Goal: Navigation & Orientation: Find specific page/section

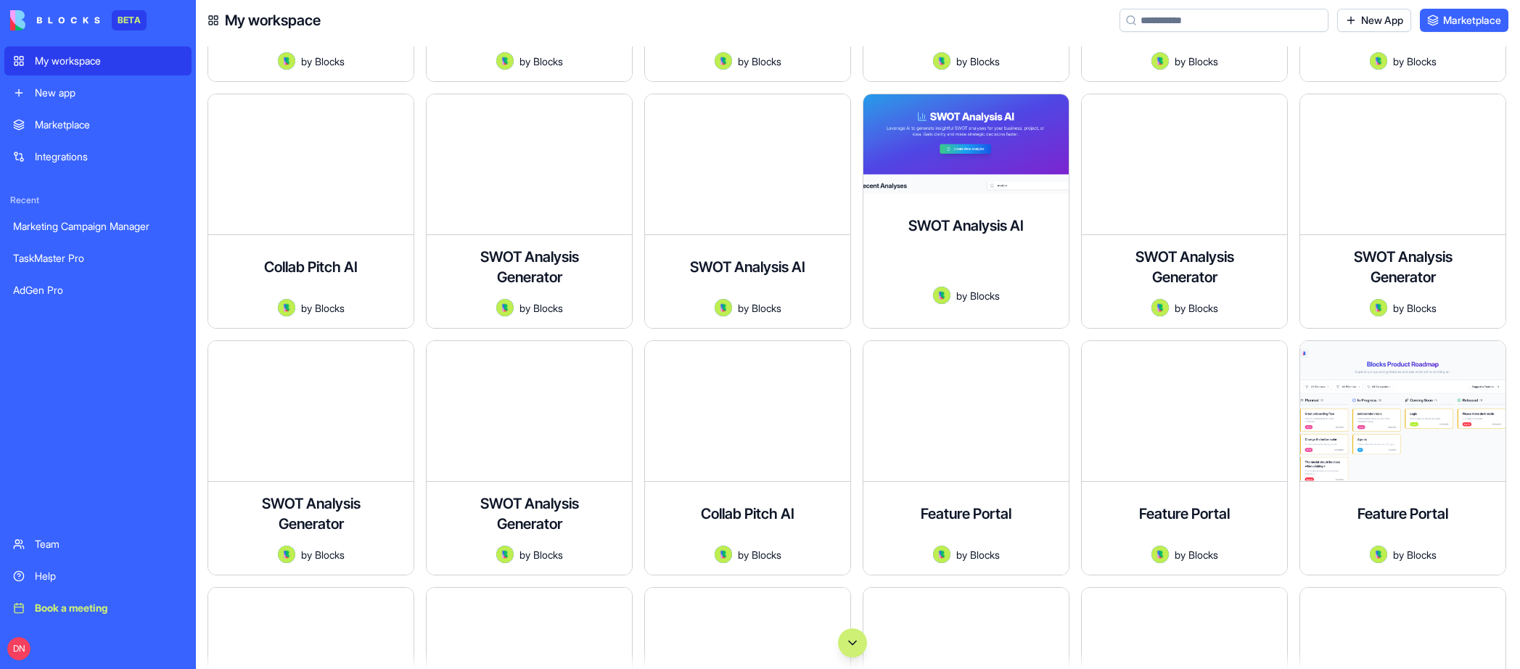
scroll to position [5346, 0]
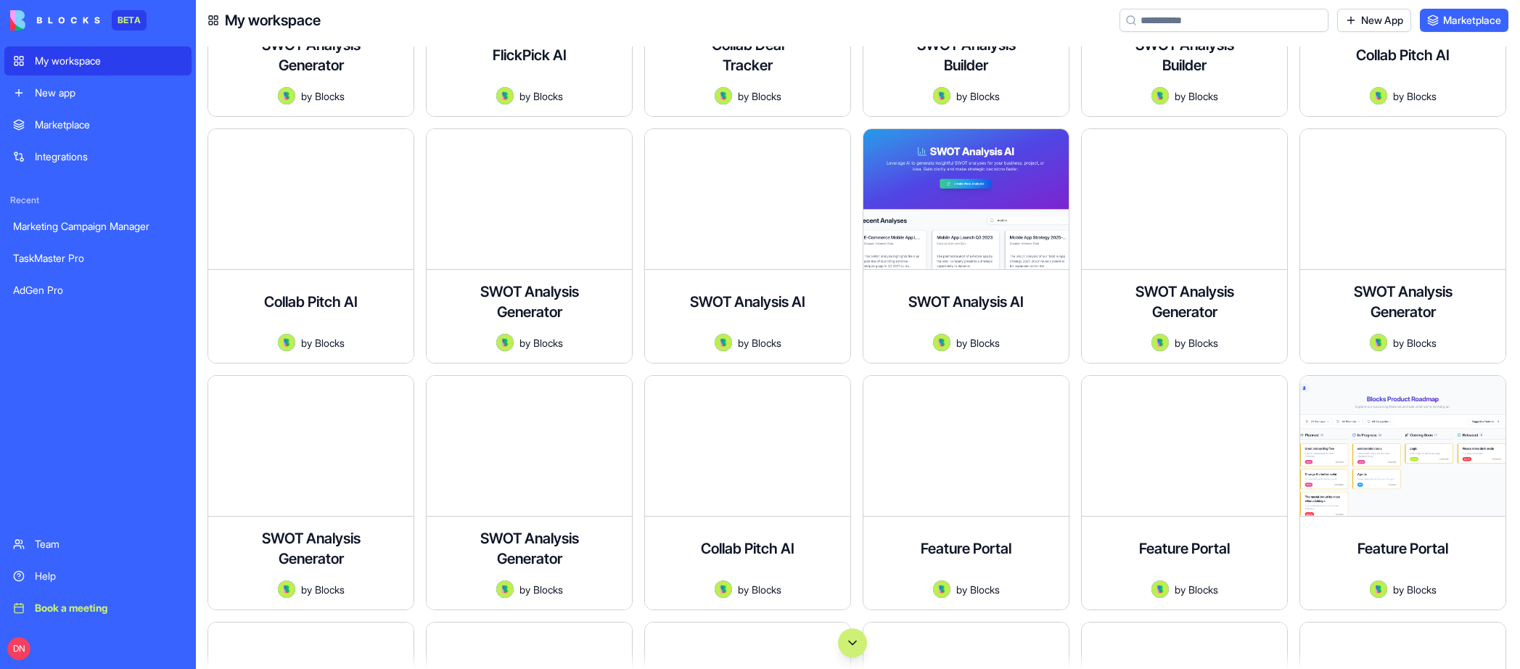
click at [78, 134] on link "Marketplace" at bounding box center [97, 124] width 187 height 29
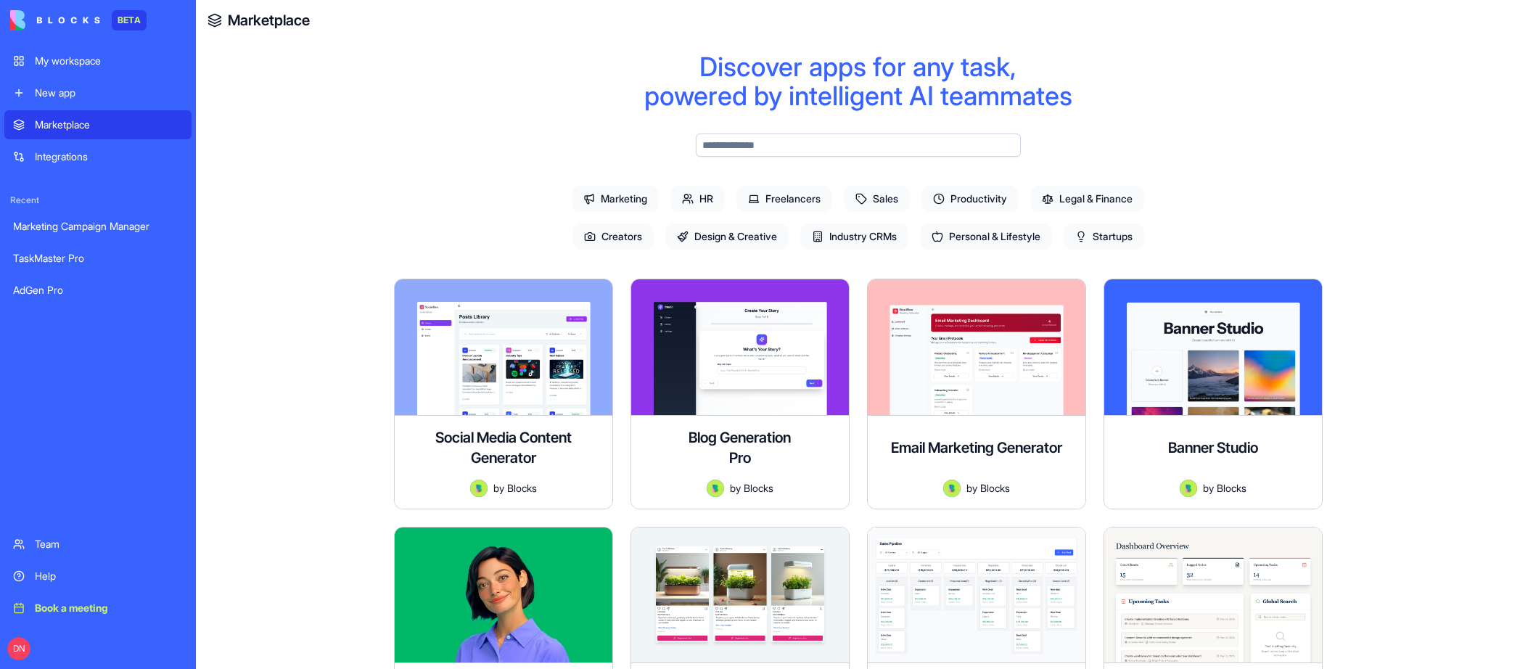
click at [89, 52] on link "My workspace" at bounding box center [97, 60] width 187 height 29
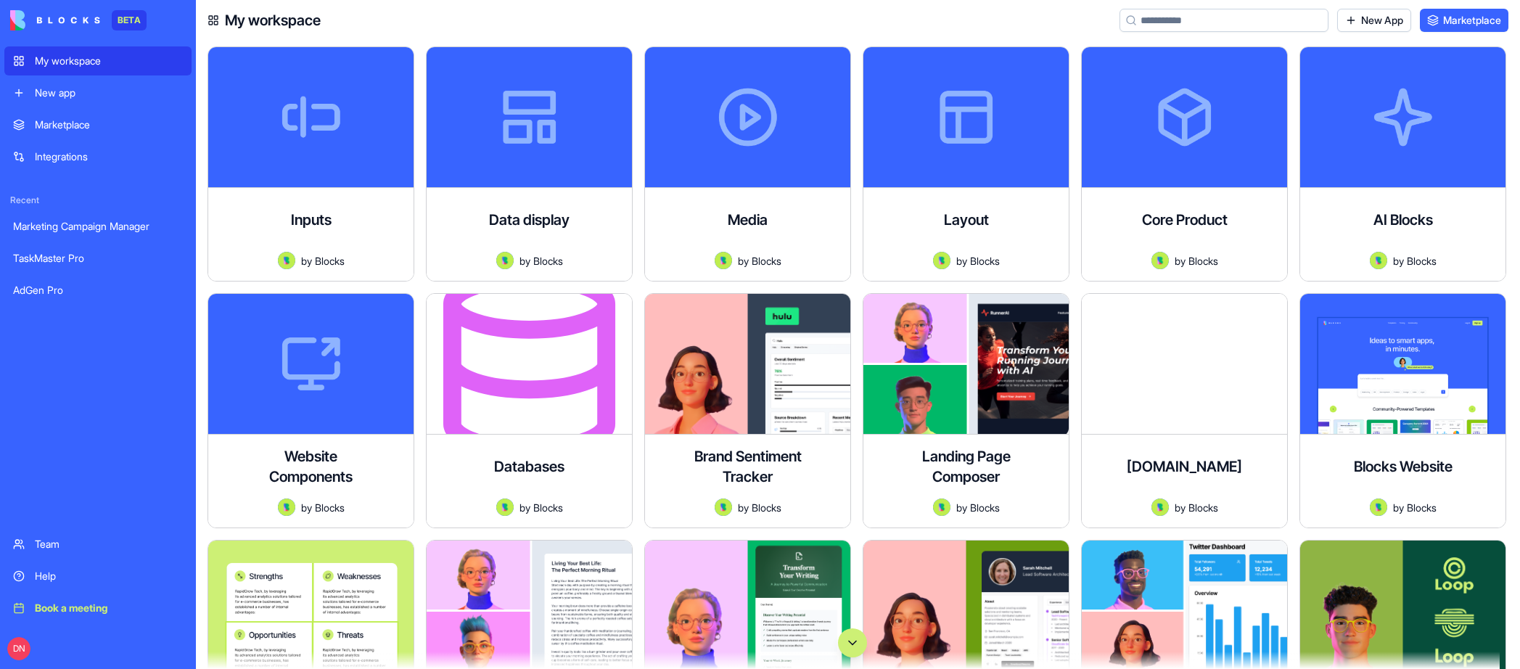
click at [83, 122] on div "Marketplace" at bounding box center [109, 125] width 148 height 15
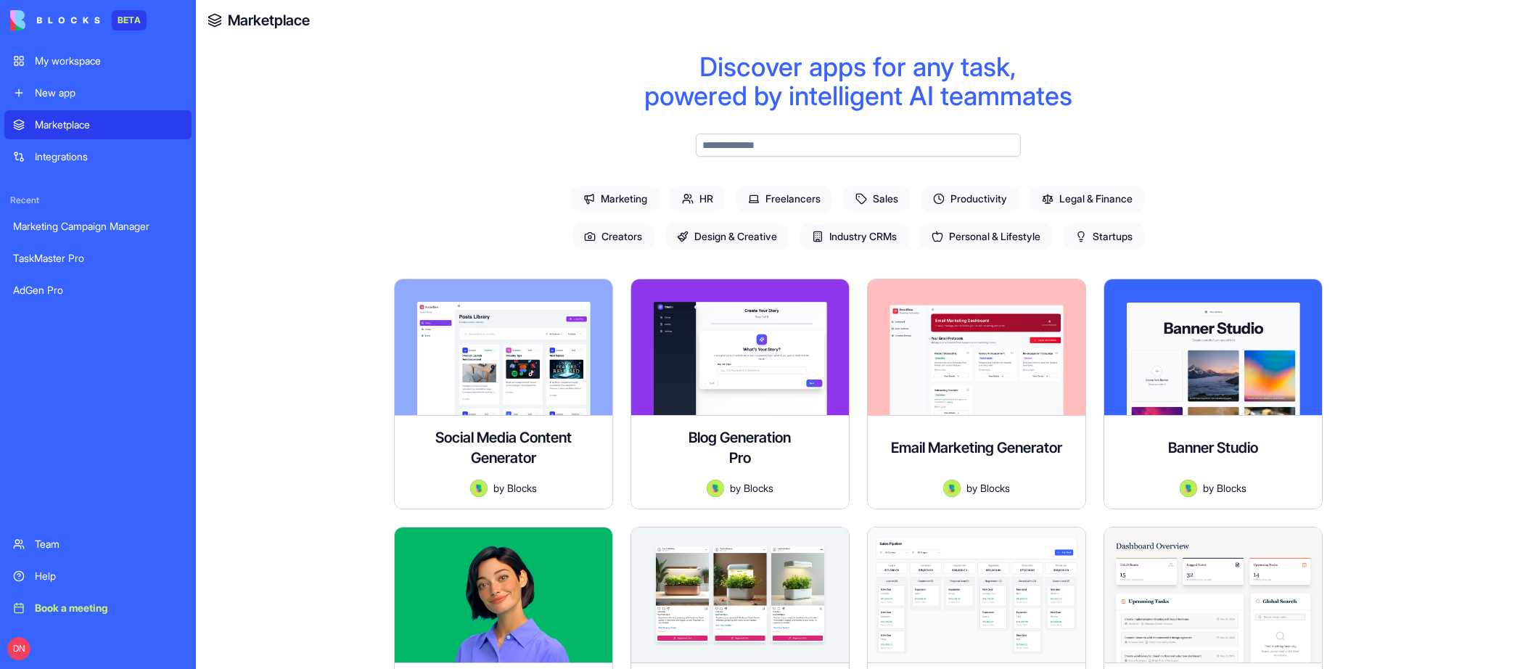
click at [98, 65] on div "My workspace" at bounding box center [109, 61] width 148 height 15
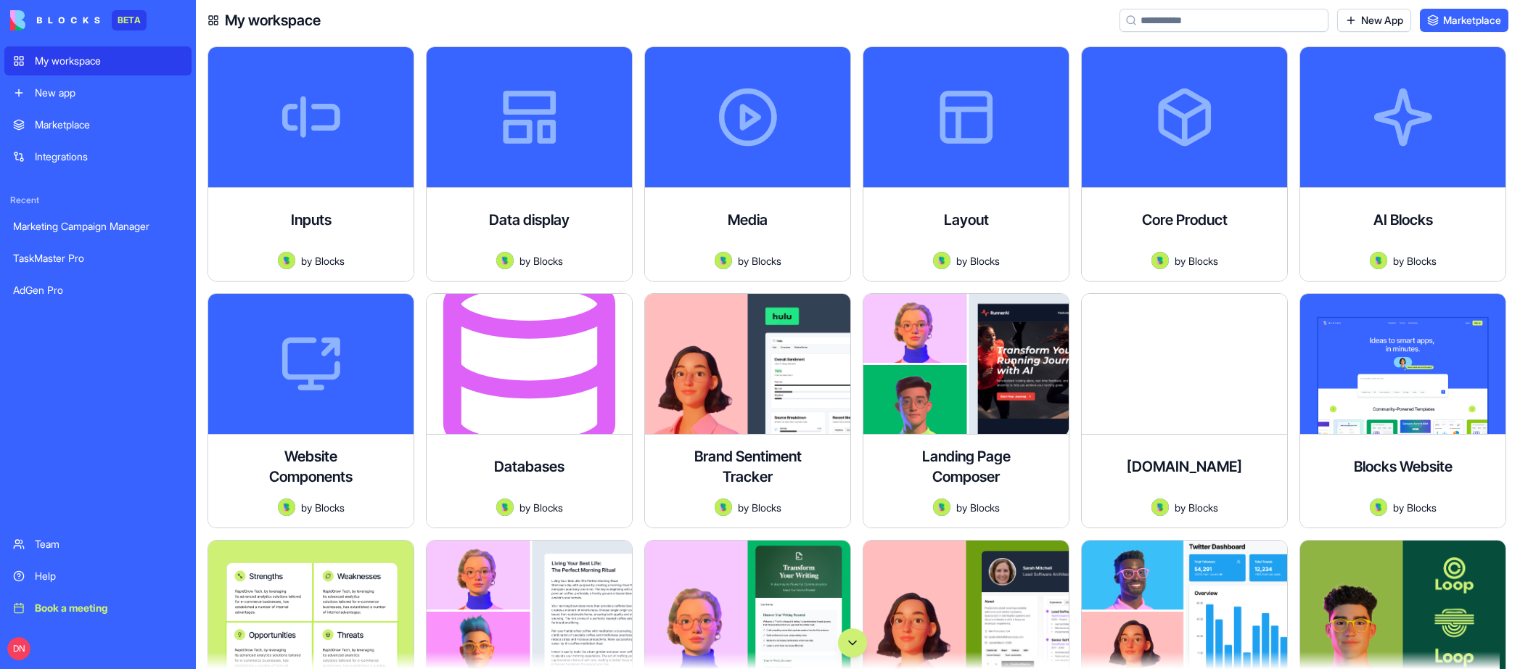
click at [69, 128] on div "Marketplace" at bounding box center [109, 125] width 148 height 15
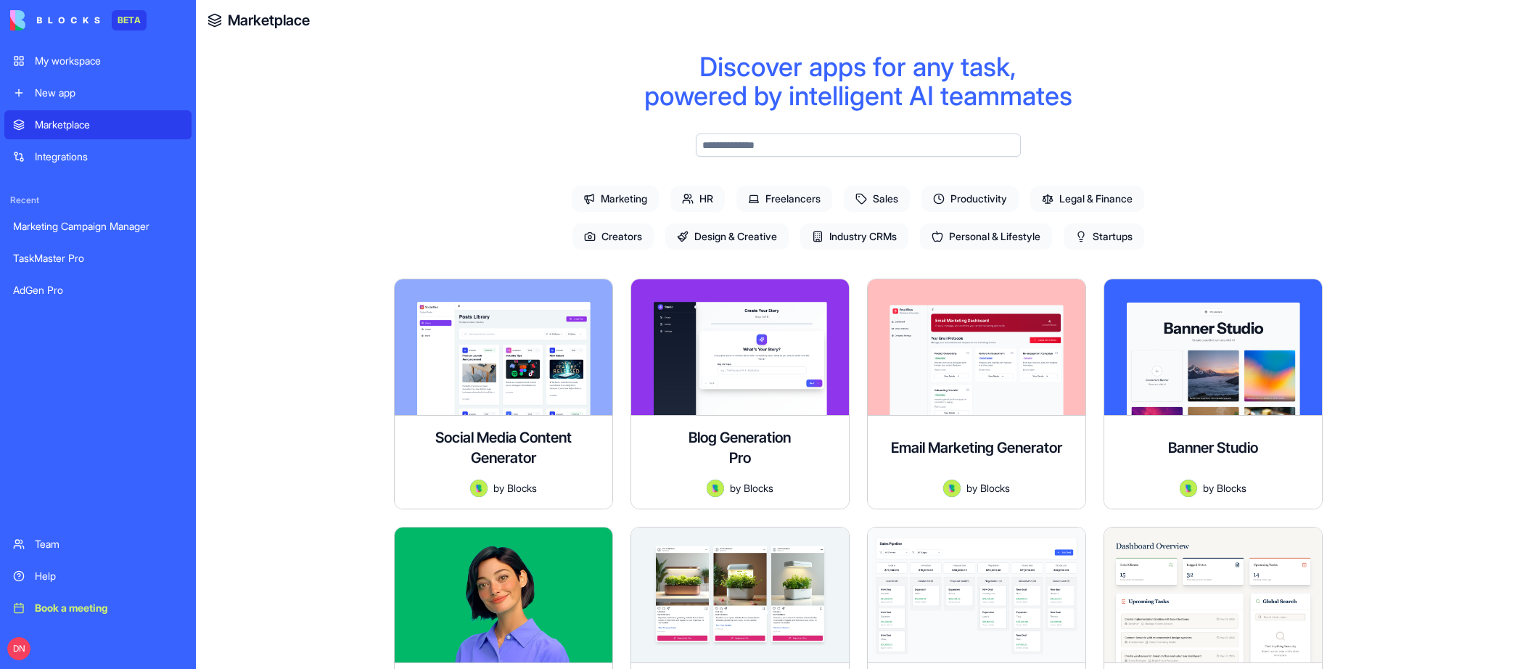
click at [102, 60] on div "My workspace" at bounding box center [109, 61] width 148 height 15
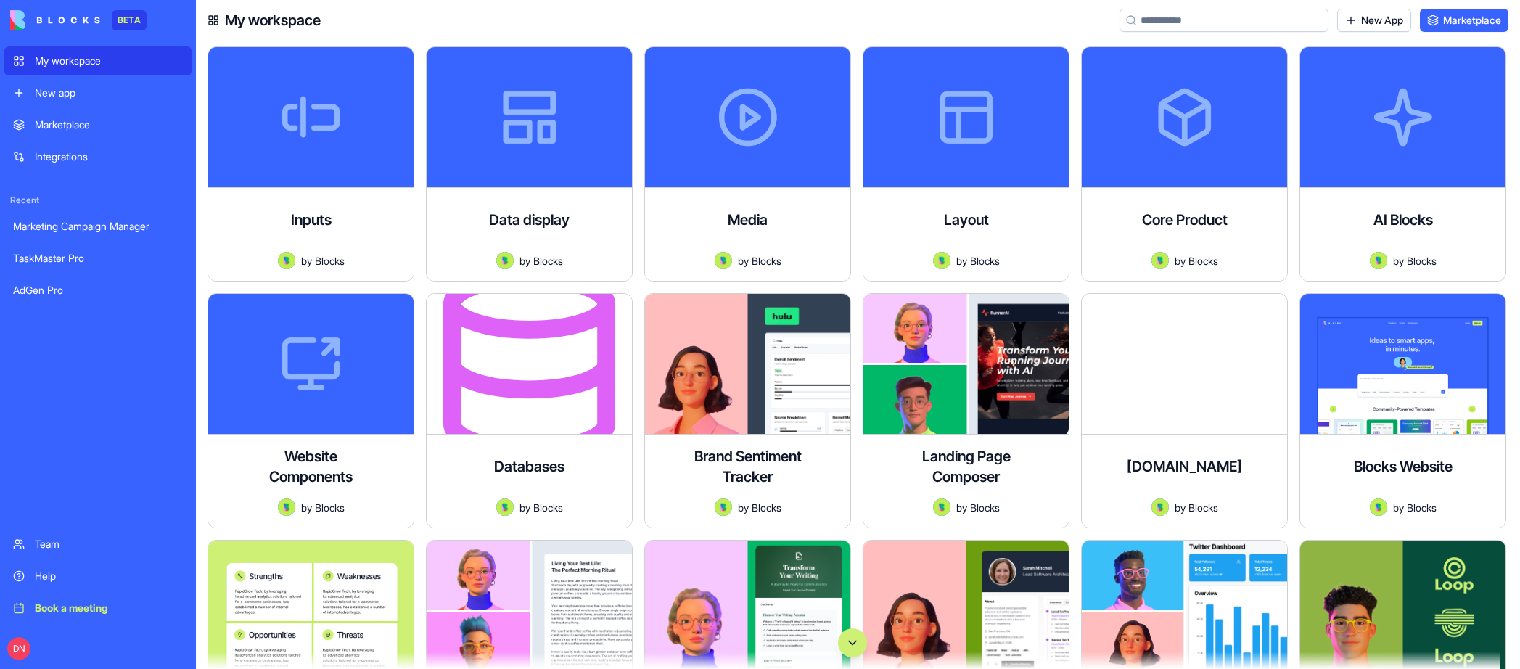
click at [103, 120] on div "Marketplace" at bounding box center [109, 125] width 148 height 15
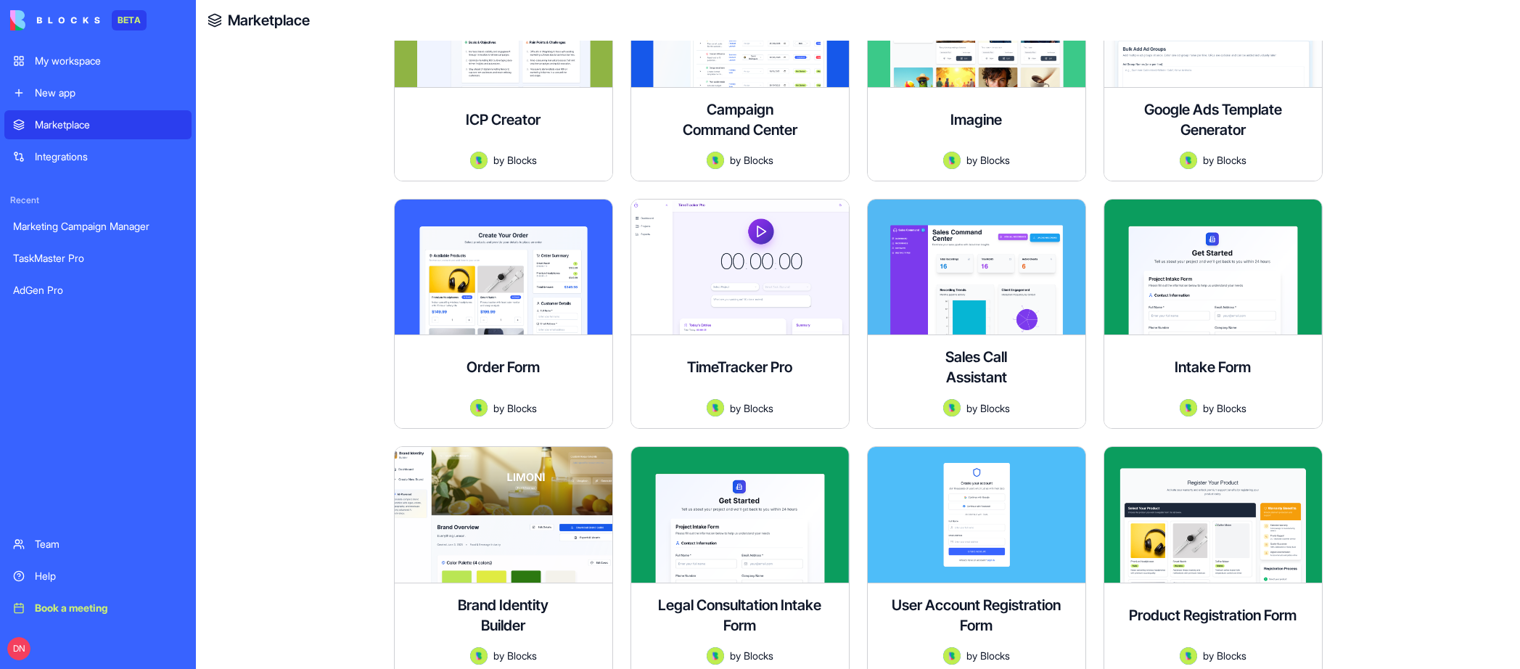
scroll to position [890, 0]
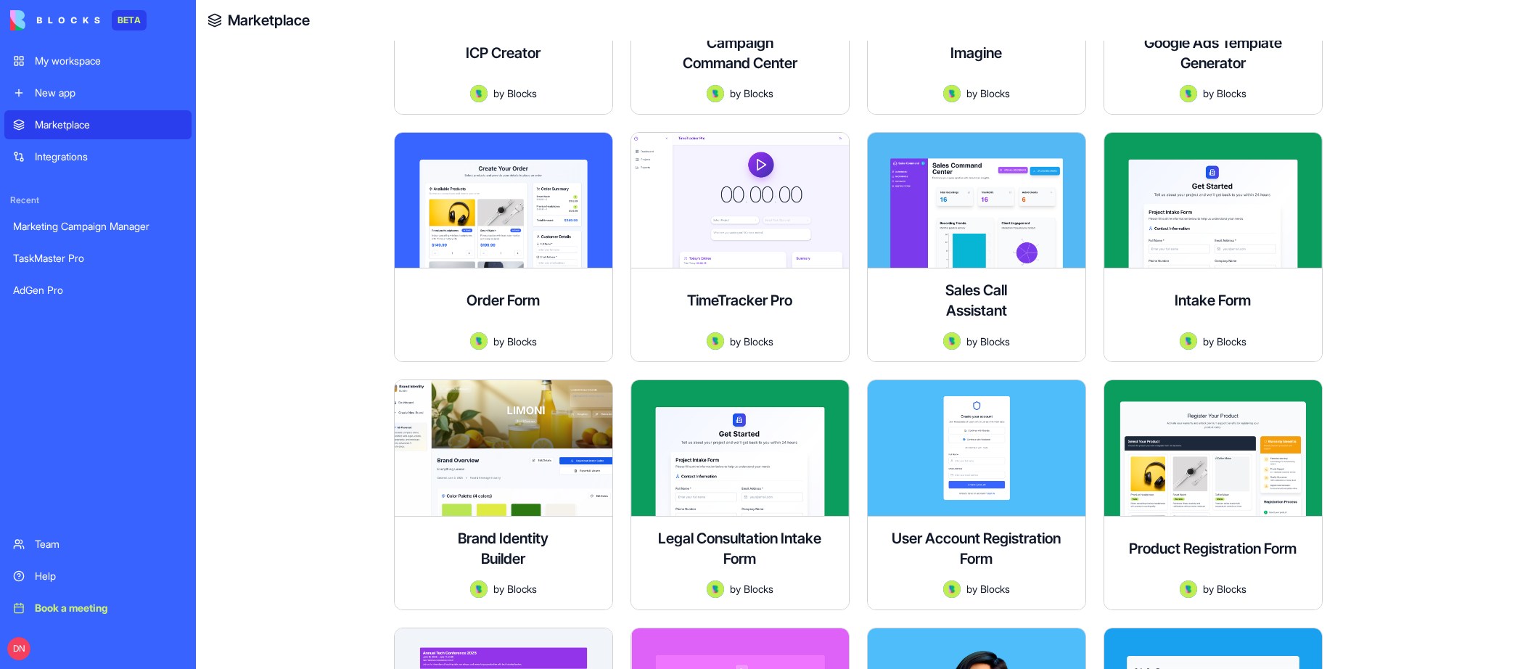
click at [91, 61] on div "My workspace" at bounding box center [109, 61] width 148 height 15
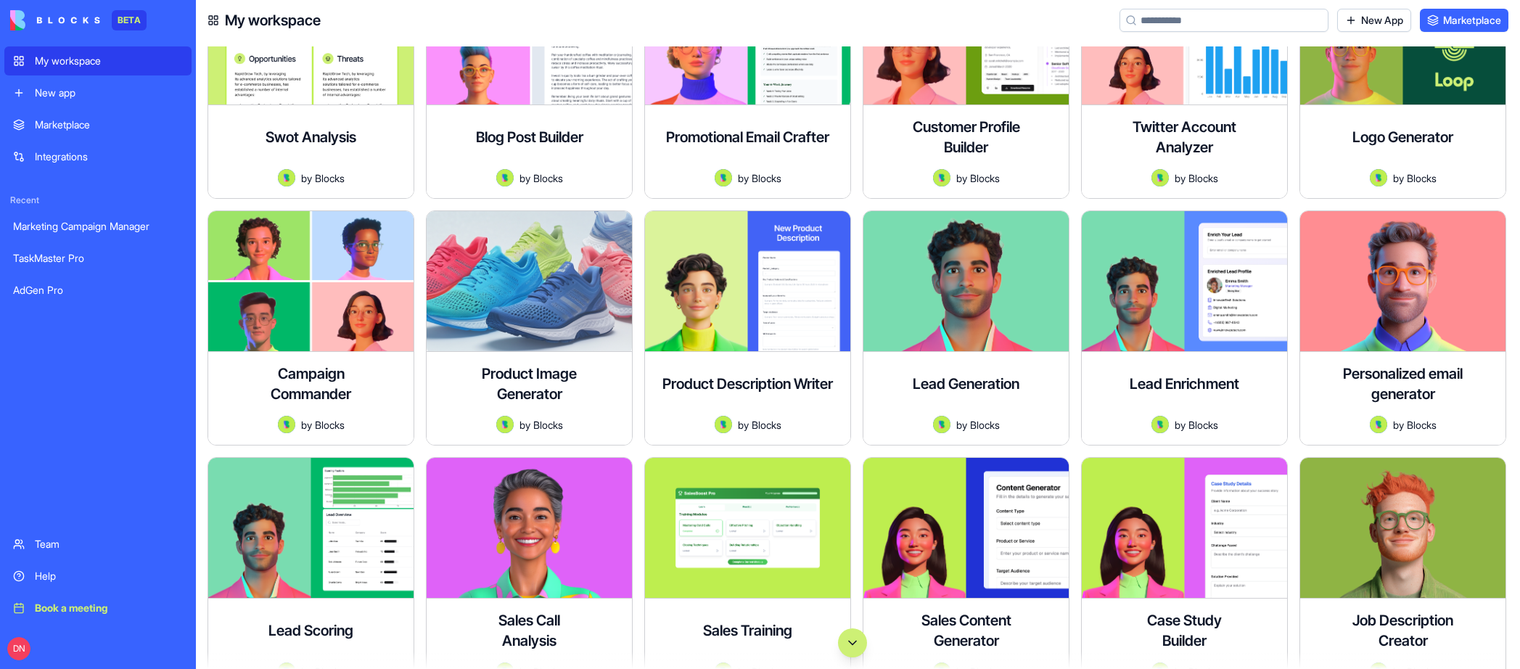
scroll to position [608, 0]
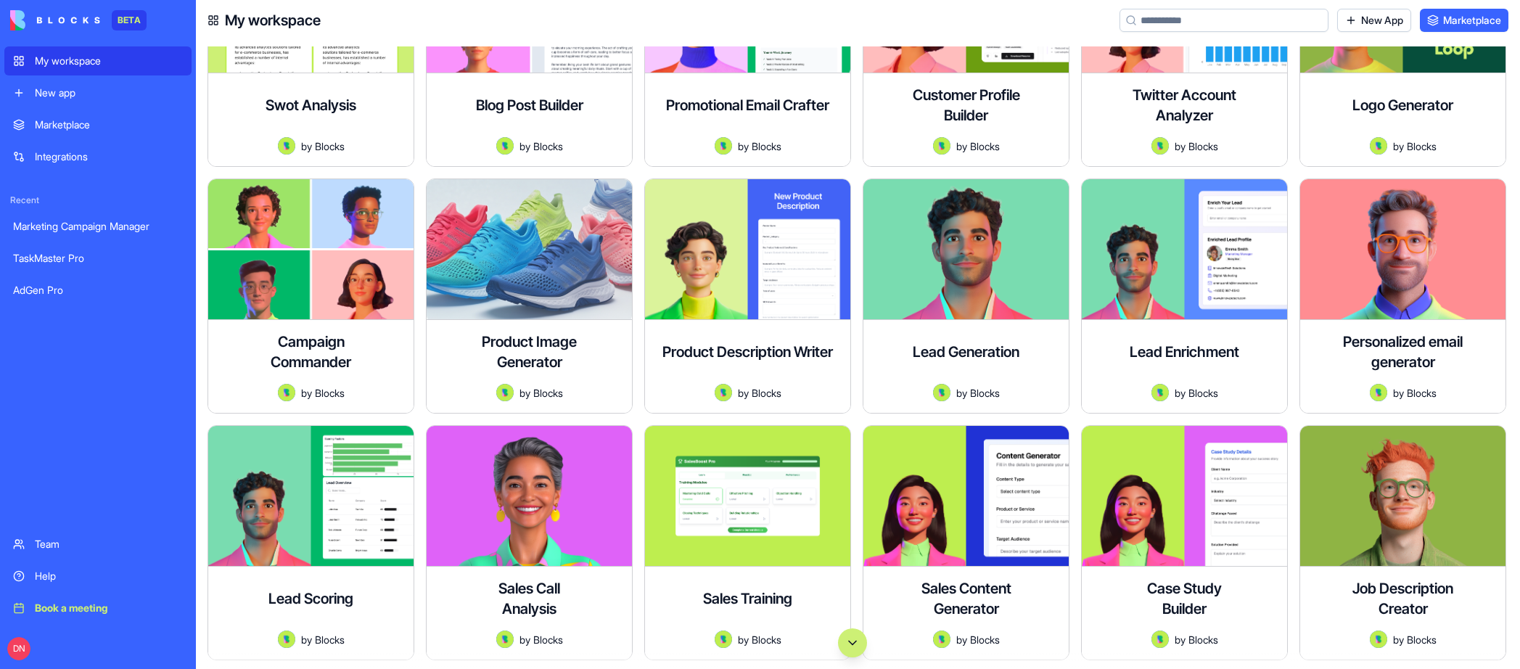
click at [57, 125] on div "Marketplace" at bounding box center [109, 125] width 148 height 15
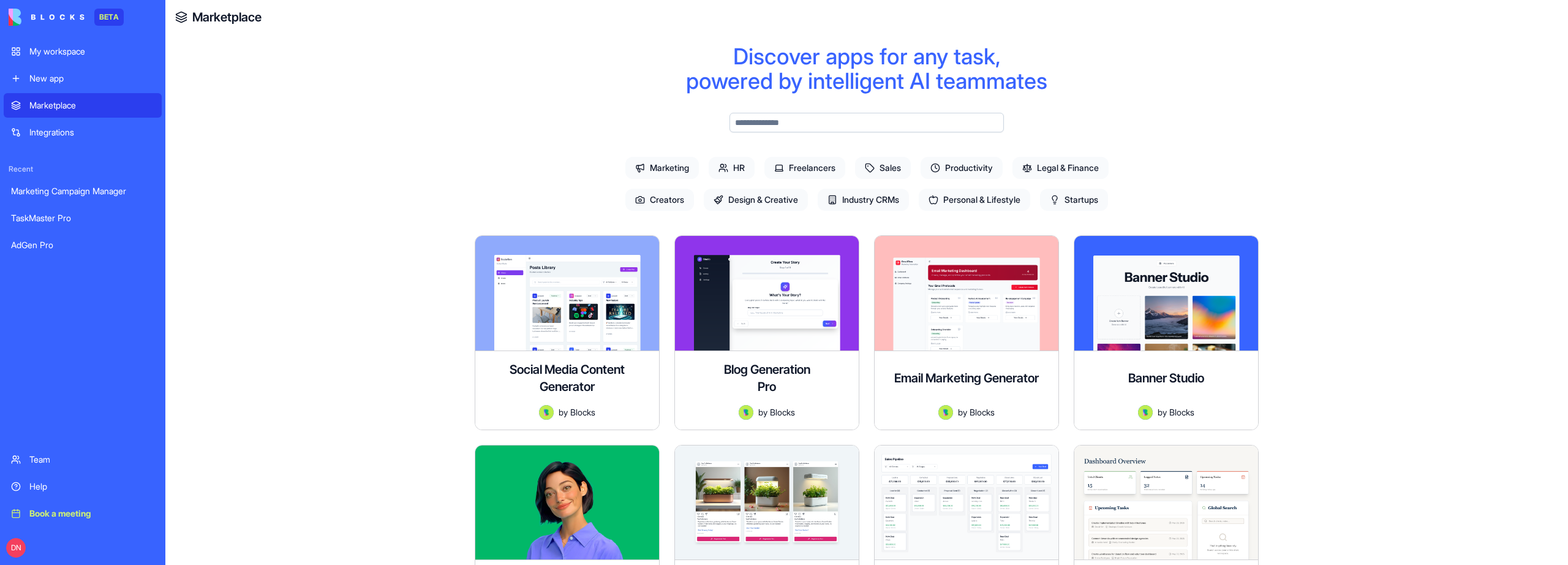
click at [69, 49] on div "My workspace" at bounding box center [92, 52] width 125 height 13
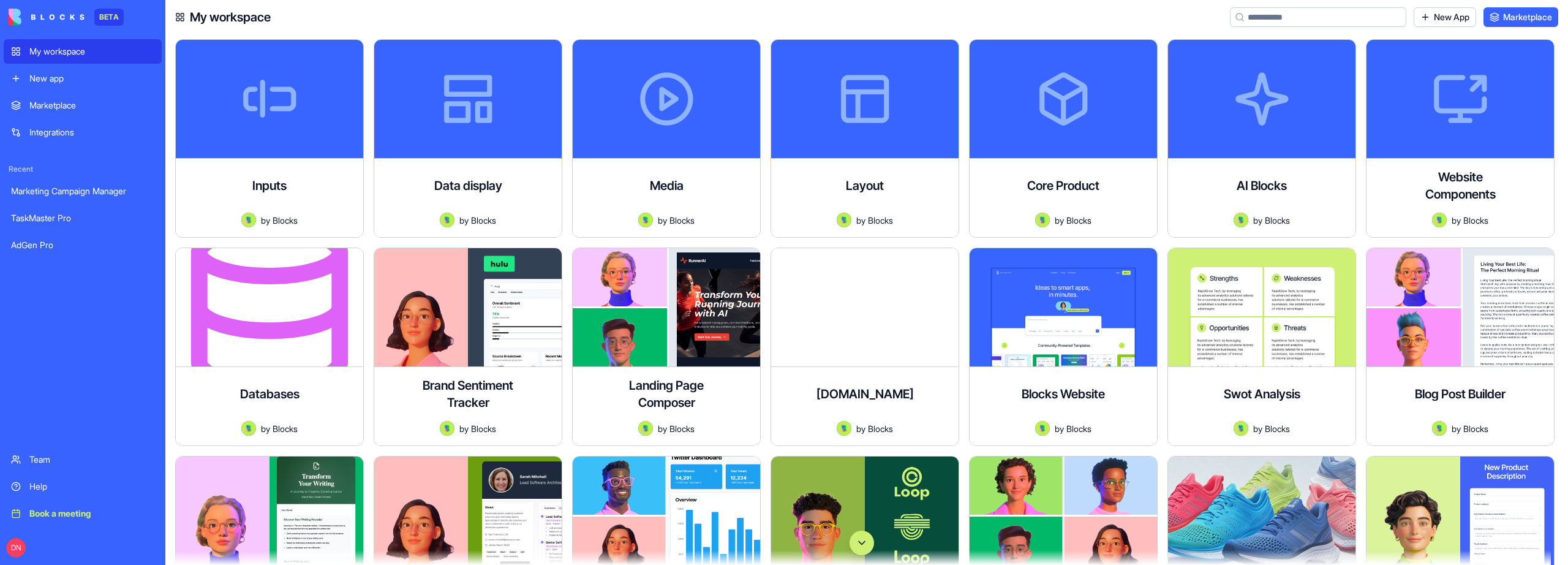
click at [105, 85] on link "New app" at bounding box center [82, 78] width 158 height 24
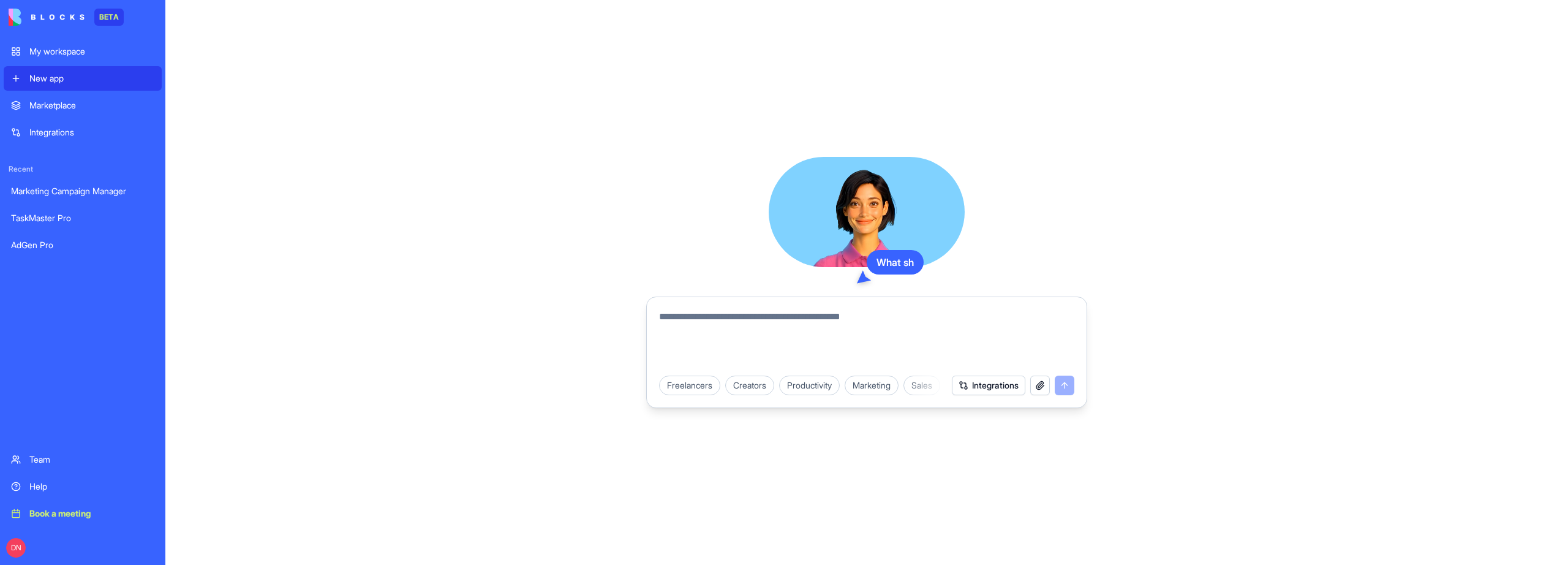
click at [93, 95] on link "Marketplace" at bounding box center [82, 105] width 158 height 24
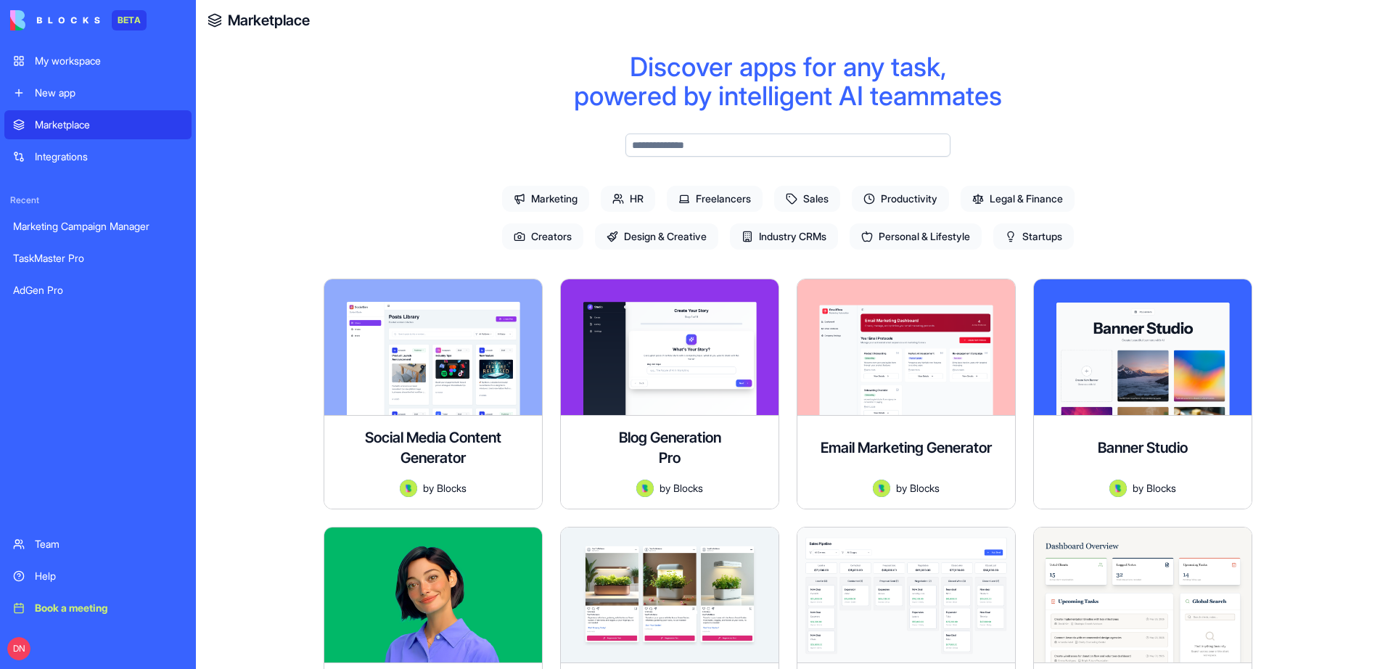
click at [110, 59] on div "My workspace" at bounding box center [109, 61] width 148 height 15
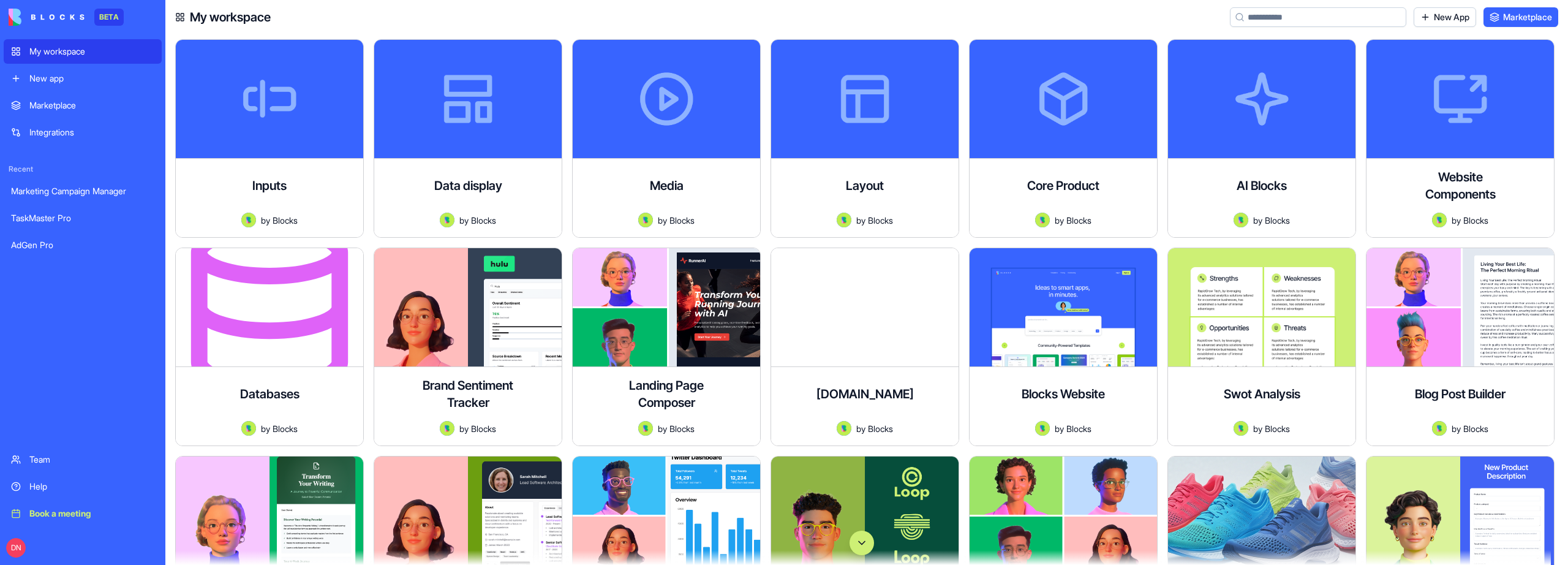
click at [75, 104] on div "Marketplace" at bounding box center [92, 106] width 125 height 13
